Goal: Task Accomplishment & Management: Complete application form

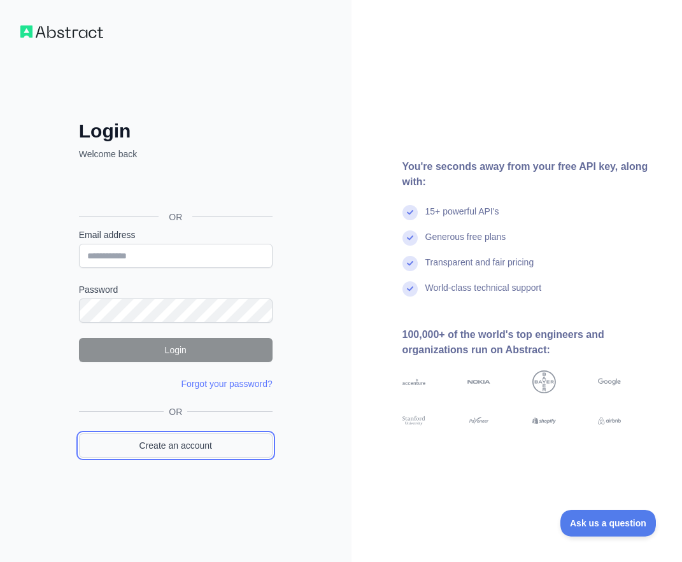
click at [169, 446] on link "Create an account" at bounding box center [175, 445] width 193 height 24
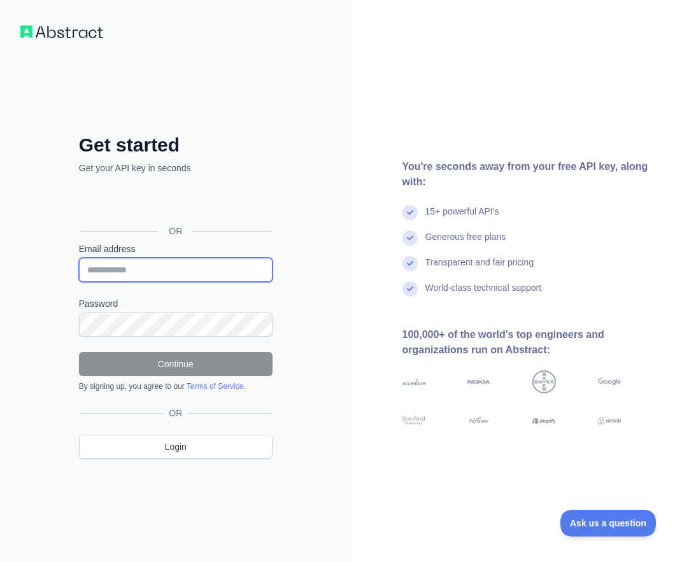
click at [132, 268] on input "Email address" at bounding box center [175, 270] width 193 height 24
paste input "**********"
type input "**********"
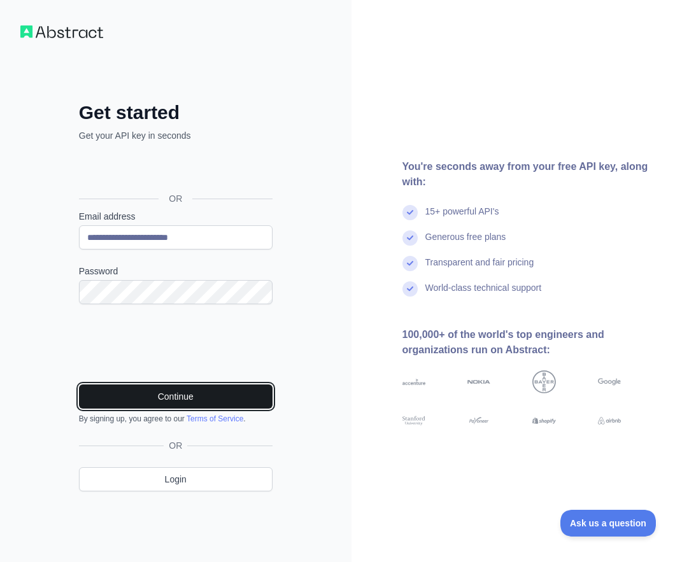
click at [239, 389] on button "Continue" at bounding box center [175, 396] width 193 height 24
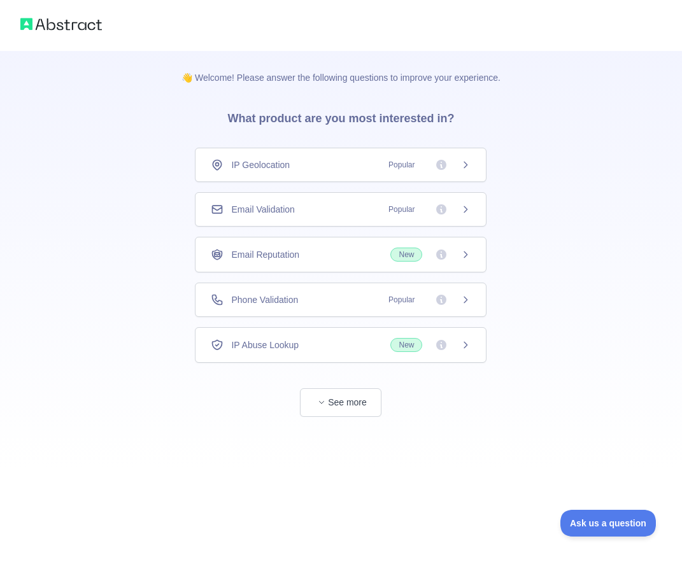
click at [290, 204] on span "Email Validation" at bounding box center [262, 209] width 63 height 13
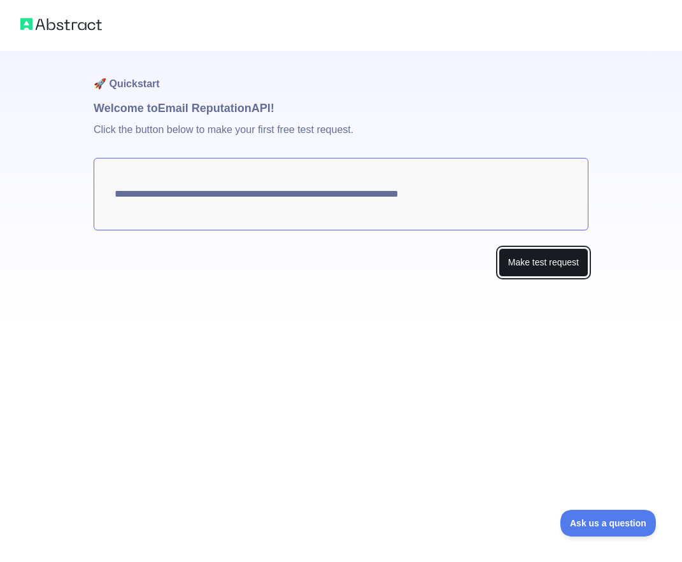
click at [513, 270] on button "Make test request" at bounding box center [543, 262] width 90 height 29
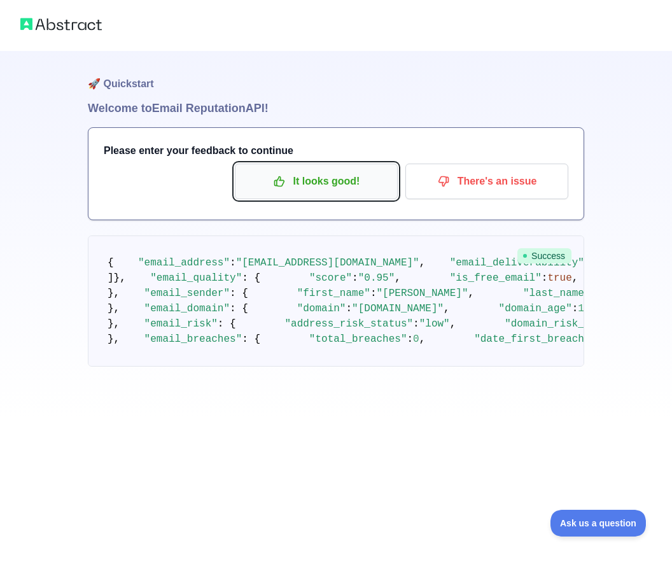
click at [296, 191] on p "It looks good!" at bounding box center [316, 182] width 144 height 22
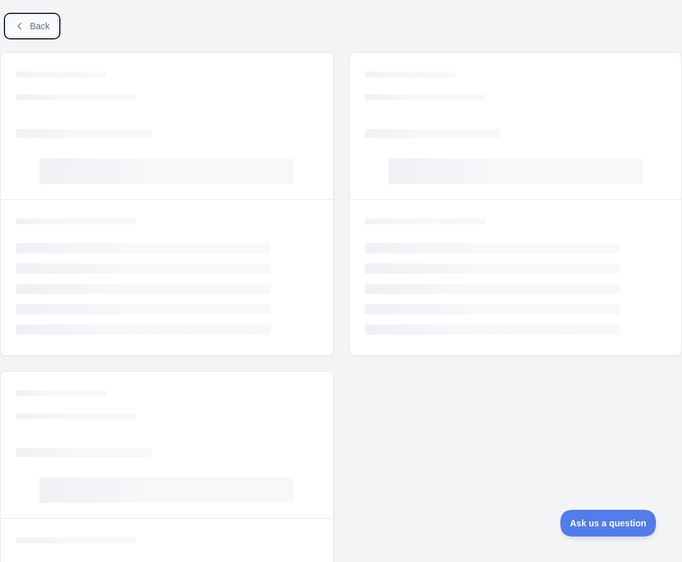
click at [32, 27] on span "Back" at bounding box center [40, 26] width 20 height 10
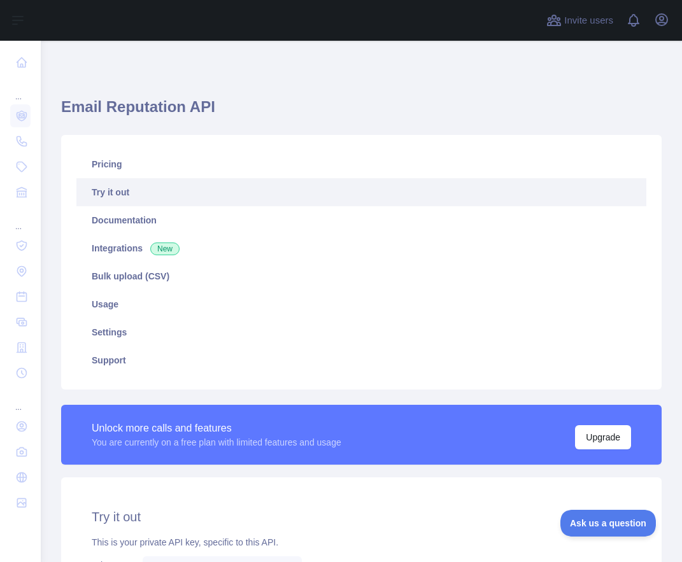
scroll to position [313, 0]
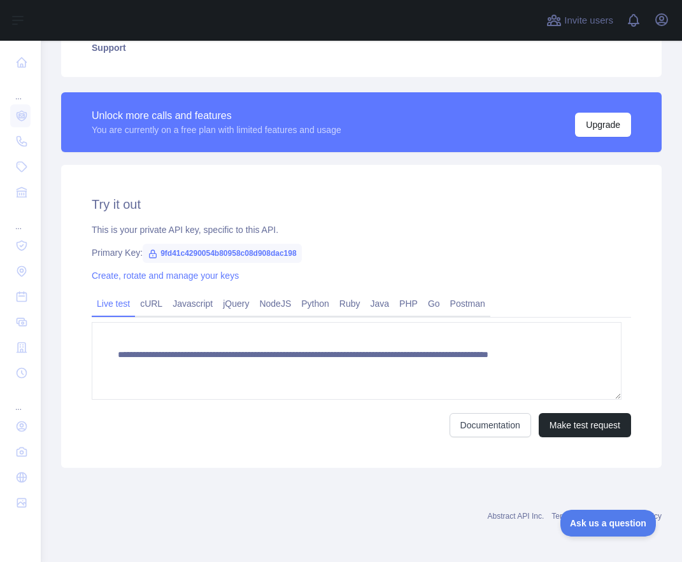
click at [265, 248] on span "9fd41c4290054b80958c08d908dac198" at bounding box center [222, 253] width 159 height 19
copy span "9fd41c4290054b80958c08d908dac198"
